Goal: Task Accomplishment & Management: Manage account settings

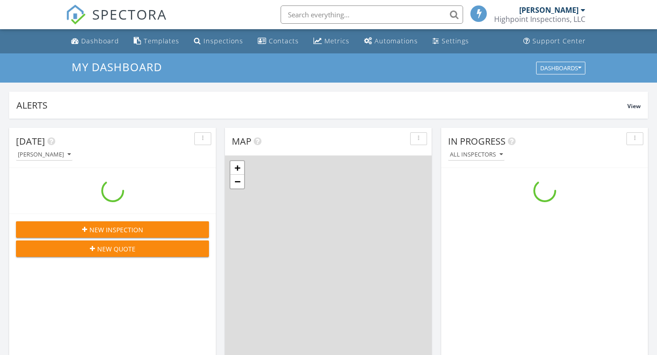
scroll to position [831, 657]
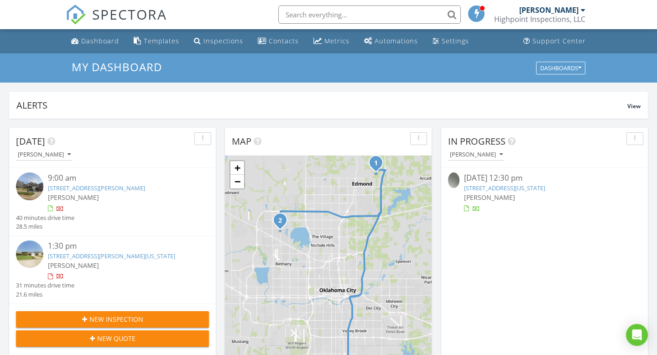
click at [134, 258] on link "[STREET_ADDRESS][PERSON_NAME][US_STATE]" at bounding box center [111, 256] width 127 height 8
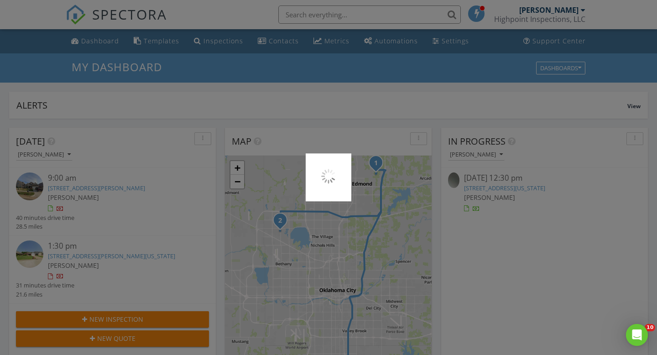
scroll to position [0, 0]
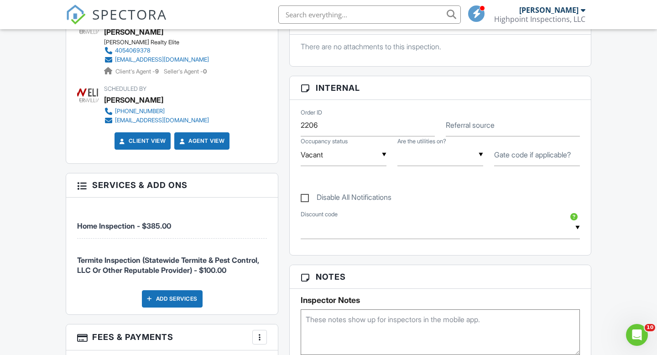
scroll to position [366, 0]
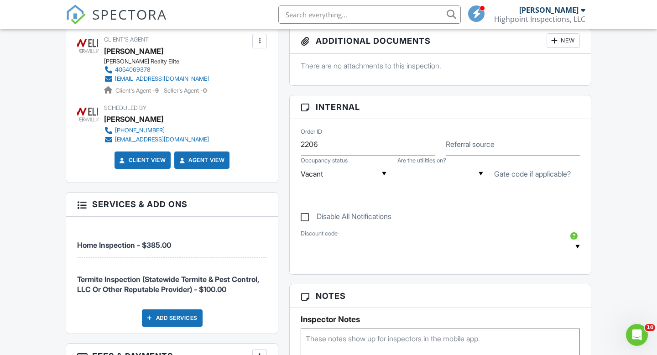
click at [81, 202] on div at bounding box center [81, 203] width 9 height 9
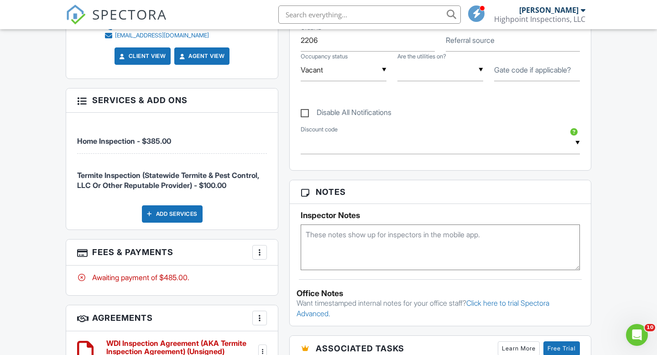
scroll to position [471, 0]
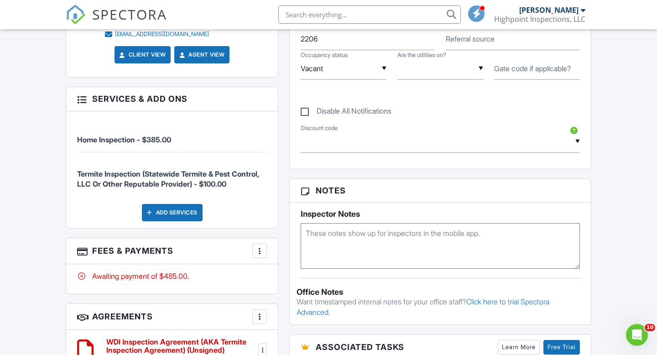
click at [260, 250] on div at bounding box center [259, 250] width 9 height 9
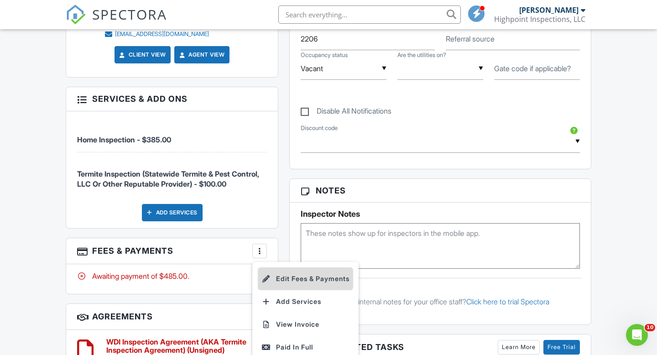
click at [285, 281] on li "Edit Fees & Payments" at bounding box center [305, 278] width 95 height 23
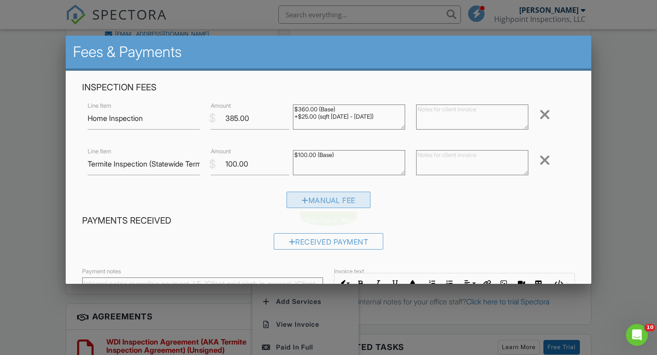
click at [320, 203] on div "Manual Fee" at bounding box center [328, 200] width 84 height 16
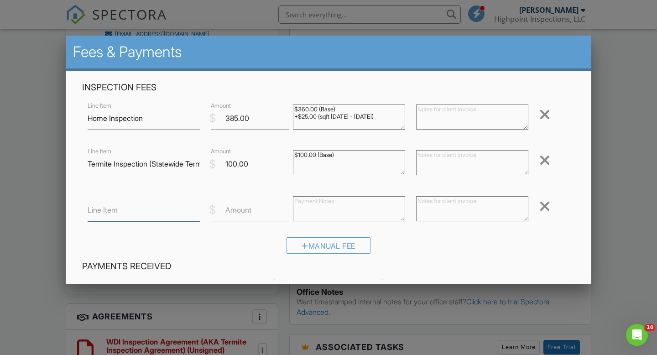
click at [134, 217] on input "Line Item" at bounding box center [144, 210] width 112 height 22
type input "Realtor Discount"
click at [253, 215] on input "Amount" at bounding box center [250, 210] width 78 height 22
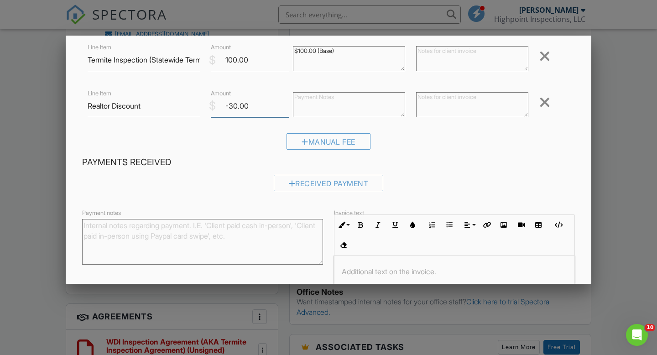
scroll to position [188, 0]
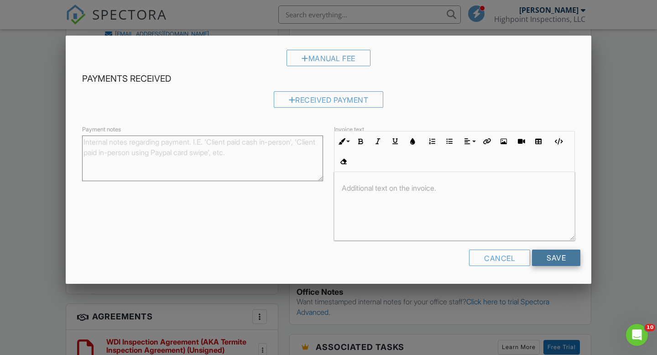
type input "-30.00"
click at [560, 257] on input "Save" at bounding box center [556, 257] width 48 height 16
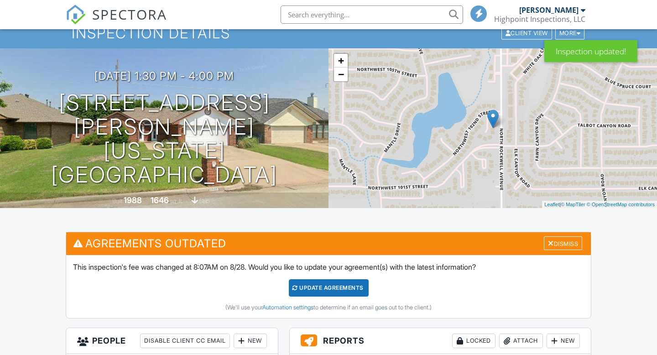
scroll to position [37, 0]
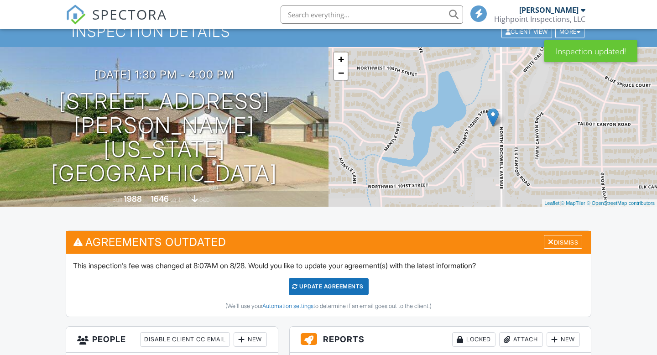
click at [353, 290] on div "Update Agreements" at bounding box center [329, 286] width 80 height 17
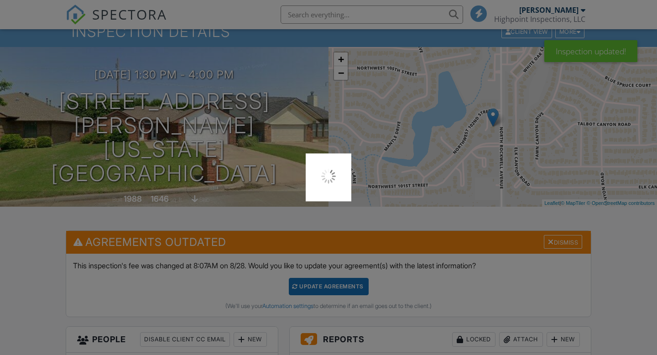
scroll to position [0, 0]
click at [343, 287] on div at bounding box center [328, 177] width 657 height 355
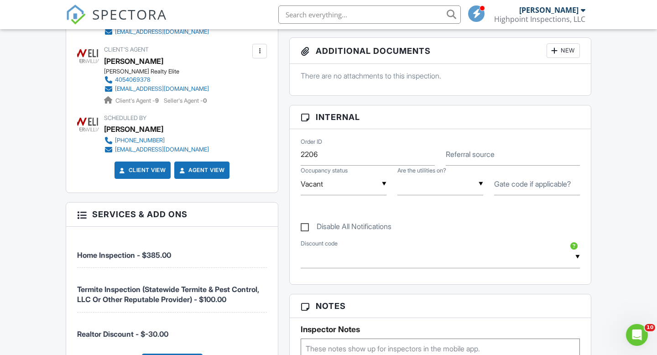
scroll to position [252, 0]
